Goal: Information Seeking & Learning: Understand process/instructions

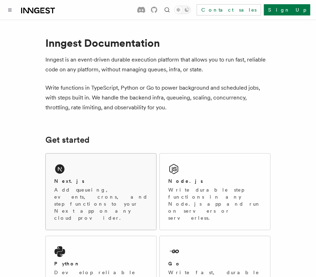
click at [84, 178] on div "Next.js" at bounding box center [101, 181] width 94 height 7
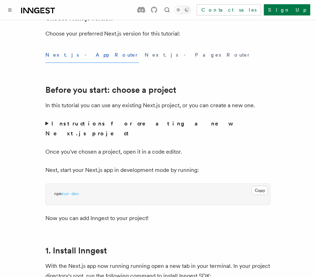
scroll to position [201, 0]
click at [64, 57] on button "Next.js - App Router" at bounding box center [92, 55] width 94 height 16
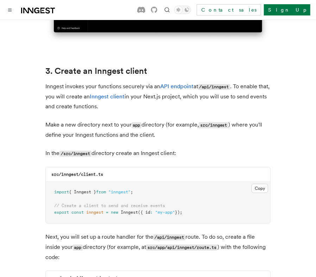
scroll to position [837, 0]
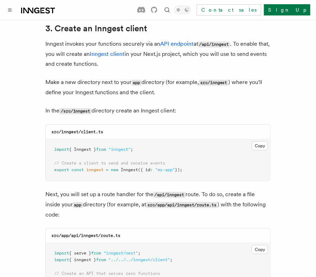
click at [264, 141] on button "Copy Copied" at bounding box center [259, 145] width 17 height 9
